Goal: Find contact information: Find contact information

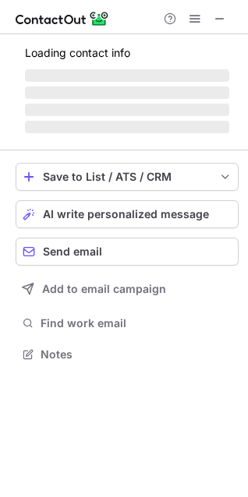
scroll to position [364, 248]
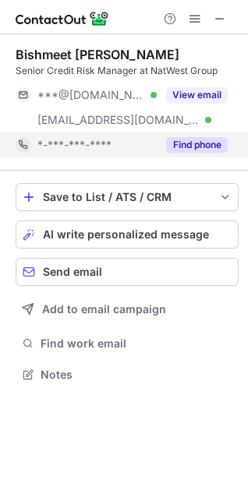
click at [188, 139] on button "Find phone" at bounding box center [196, 145] width 61 height 16
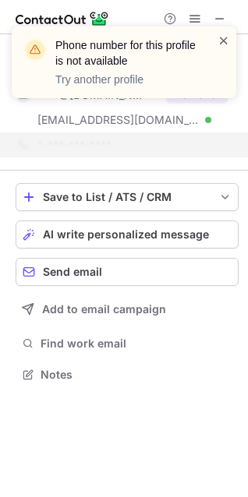
click at [225, 40] on span at bounding box center [223, 41] width 12 height 16
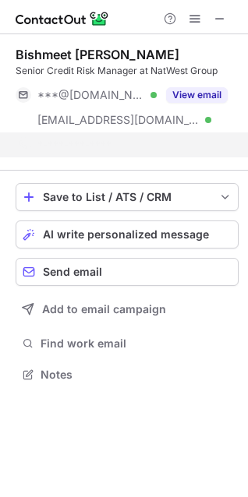
scroll to position [339, 248]
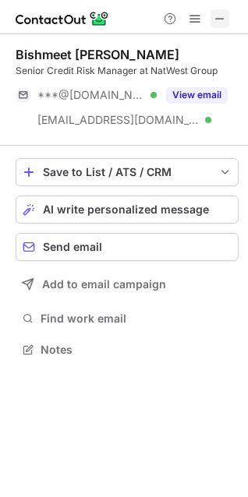
click at [220, 23] on span at bounding box center [219, 18] width 12 height 12
